Goal: Task Accomplishment & Management: Use online tool/utility

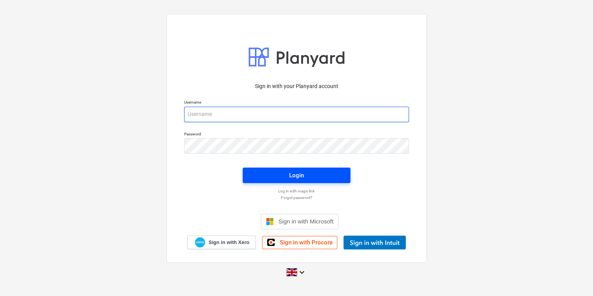
type input "[PERSON_NAME][EMAIL_ADDRESS][PERSON_NAME][DOMAIN_NAME]"
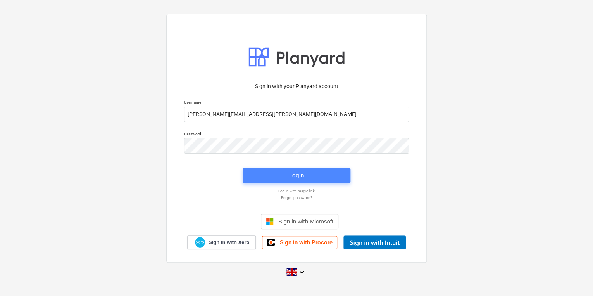
click at [275, 176] on span "Login" at bounding box center [296, 175] width 89 height 10
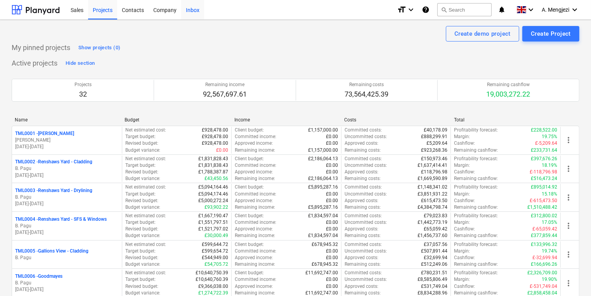
click at [186, 12] on div "Inbox" at bounding box center [192, 10] width 23 height 20
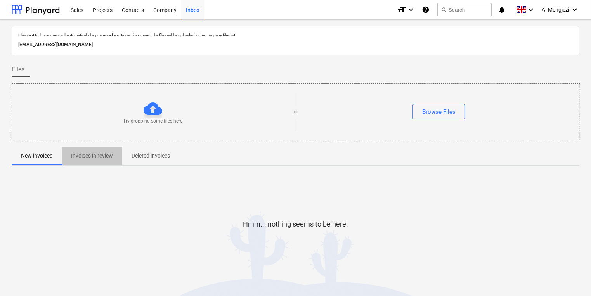
click at [95, 154] on p "Invoices in review" at bounding box center [92, 156] width 42 height 8
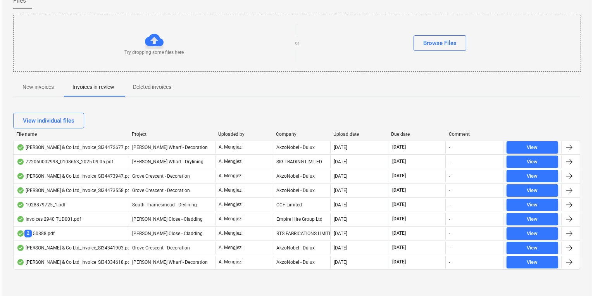
scroll to position [68, 0]
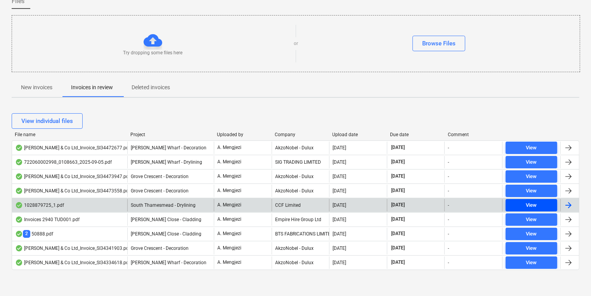
click at [524, 203] on span "View" at bounding box center [530, 205] width 45 height 9
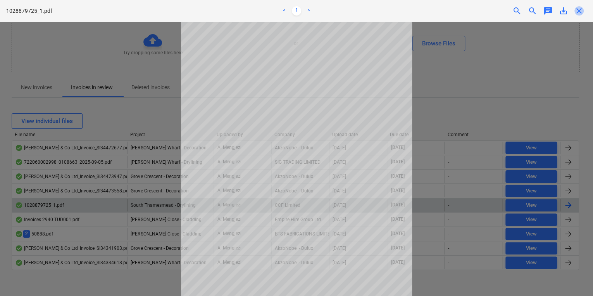
click at [579, 10] on span "close" at bounding box center [579, 10] width 9 height 9
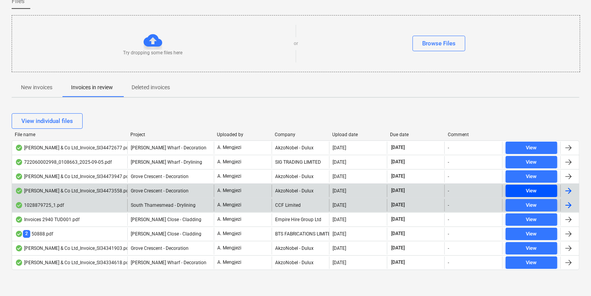
click at [524, 188] on span "View" at bounding box center [530, 191] width 45 height 9
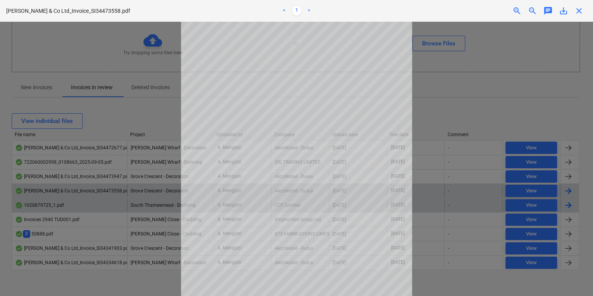
click at [582, 9] on span "close" at bounding box center [579, 10] width 9 height 9
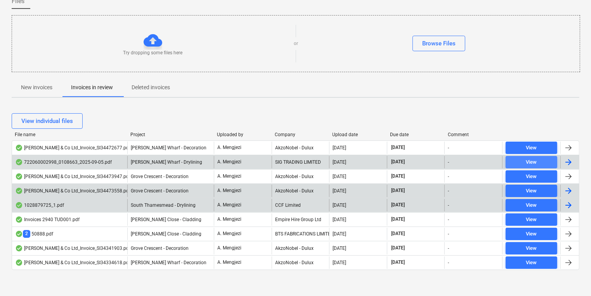
click at [535, 161] on div "View" at bounding box center [531, 162] width 11 height 9
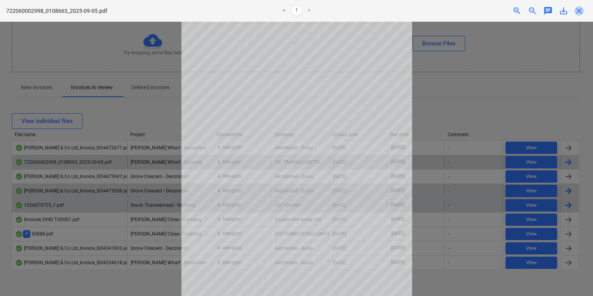
click at [583, 9] on span "close" at bounding box center [579, 10] width 9 height 9
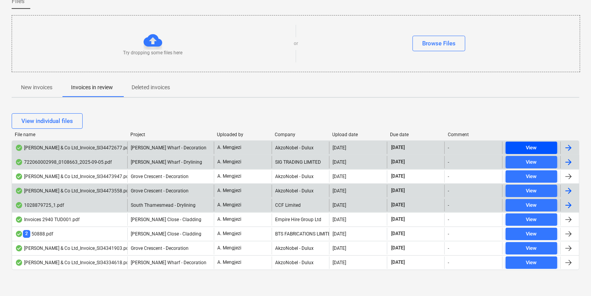
click at [541, 144] on span "View" at bounding box center [530, 147] width 45 height 9
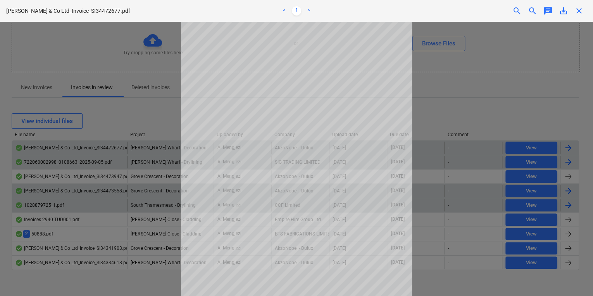
click at [578, 9] on span "close" at bounding box center [579, 10] width 9 height 9
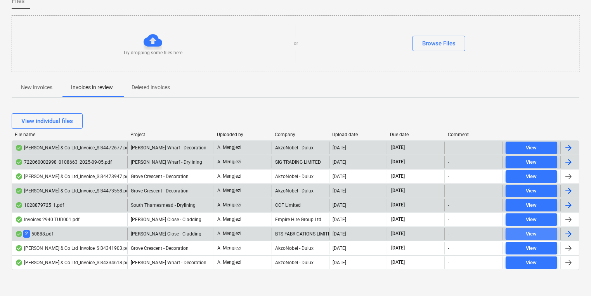
click at [522, 233] on span "View" at bounding box center [530, 234] width 45 height 9
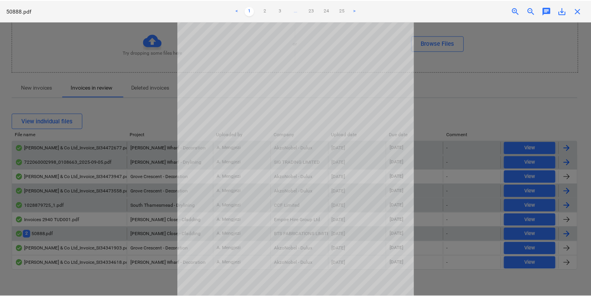
scroll to position [34, 0]
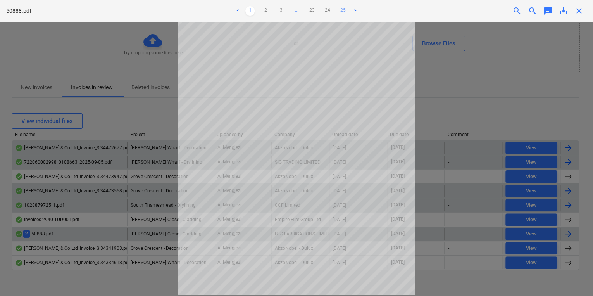
click at [344, 12] on link "25" at bounding box center [343, 10] width 9 height 9
click at [581, 8] on span "close" at bounding box center [579, 10] width 9 height 9
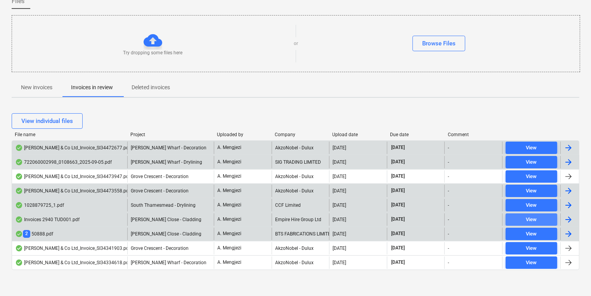
click at [534, 217] on div "View" at bounding box center [531, 219] width 11 height 9
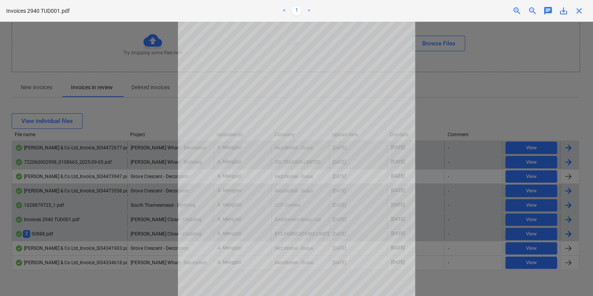
click at [582, 13] on span "close" at bounding box center [579, 10] width 9 height 9
